Goal: Information Seeking & Learning: Get advice/opinions

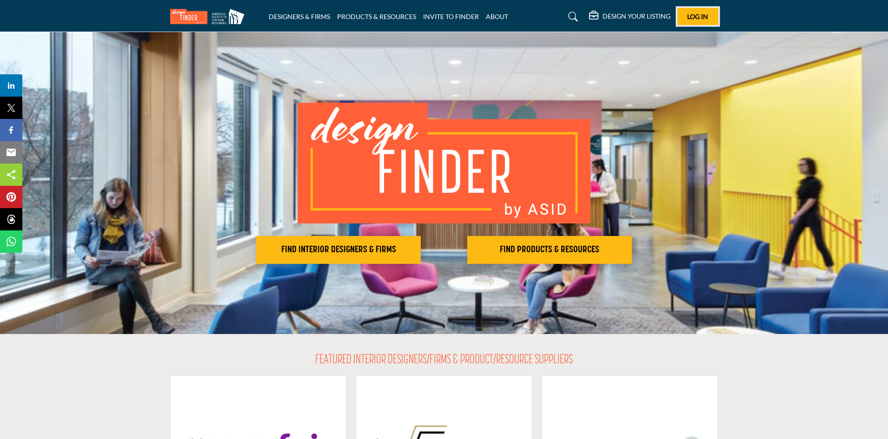
click at [697, 20] on span "Log In" at bounding box center [697, 17] width 21 height 8
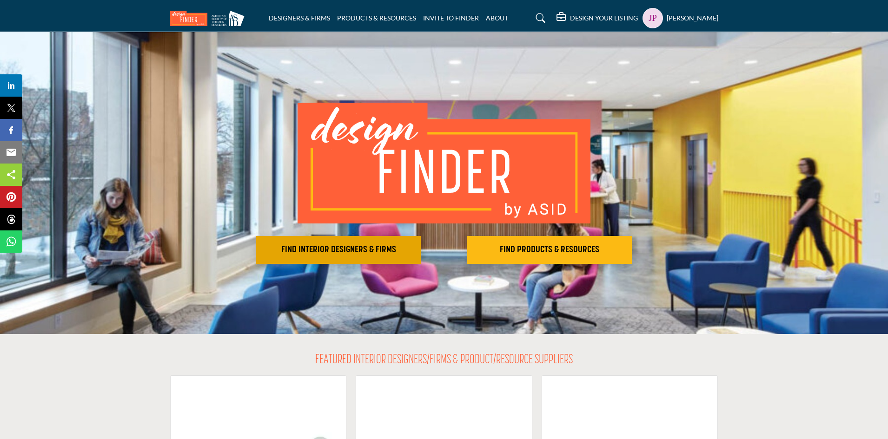
click at [396, 257] on button "FIND INTERIOR DESIGNERS & FIRMS" at bounding box center [338, 250] width 165 height 28
click at [403, 243] on button "FIND INTERIOR DESIGNERS & FIRMS" at bounding box center [338, 250] width 165 height 28
